Goal: Find specific page/section: Find specific page/section

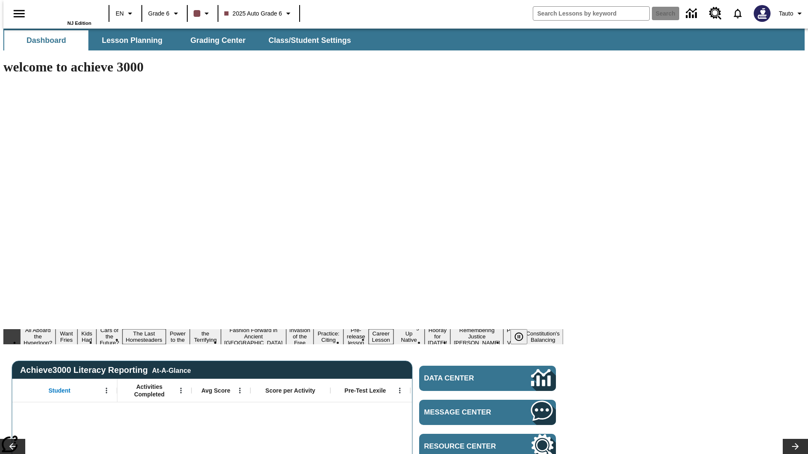
type input "-1"
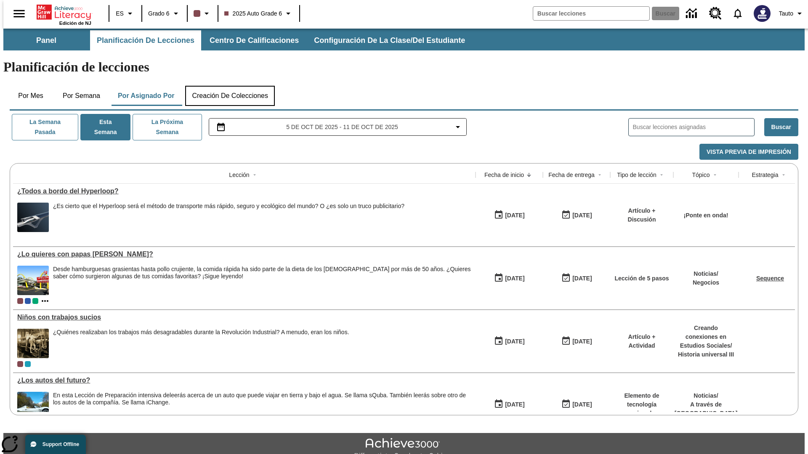
click at [228, 86] on button "Creación de colecciones" at bounding box center [230, 96] width 90 height 20
